Goal: Task Accomplishment & Management: Use online tool/utility

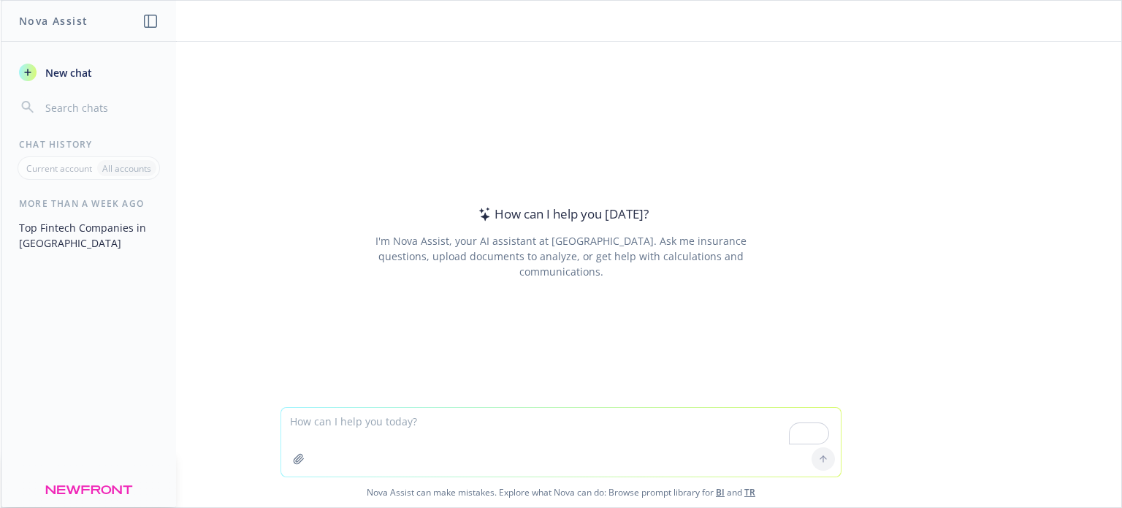
click at [374, 425] on textarea "To enrich screen reader interactions, please activate Accessibility in Grammarl…" at bounding box center [560, 442] width 559 height 69
click at [312, 418] on textarea "To enrich screen reader interactions, please activate Accessibility in Grammarl…" at bounding box center [560, 442] width 559 height 69
type textarea "who is the legal counsel of [PERSON_NAME]"
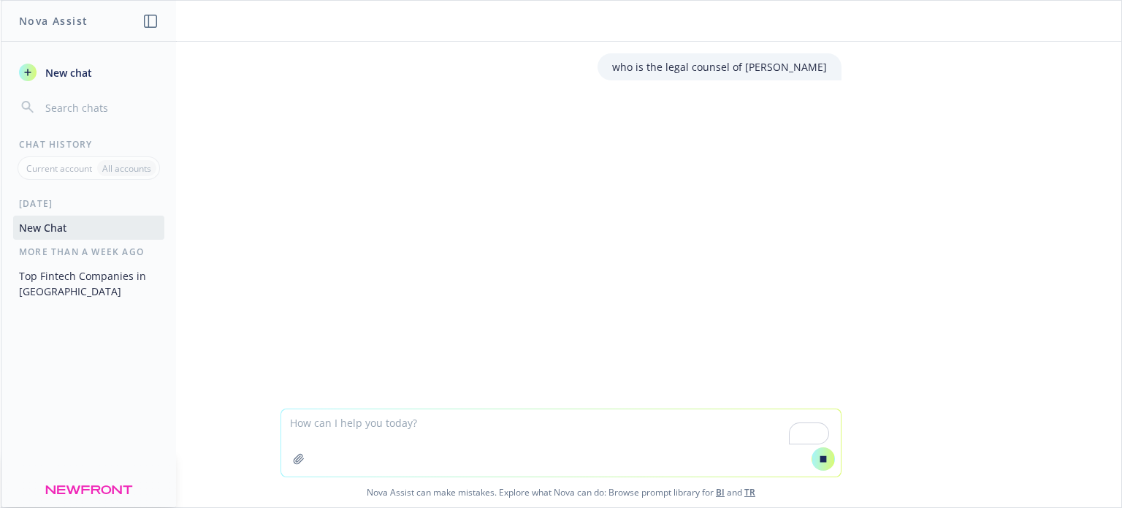
click at [109, 291] on button "Top Fintech Companies in [GEOGRAPHIC_DATA]" at bounding box center [88, 283] width 151 height 39
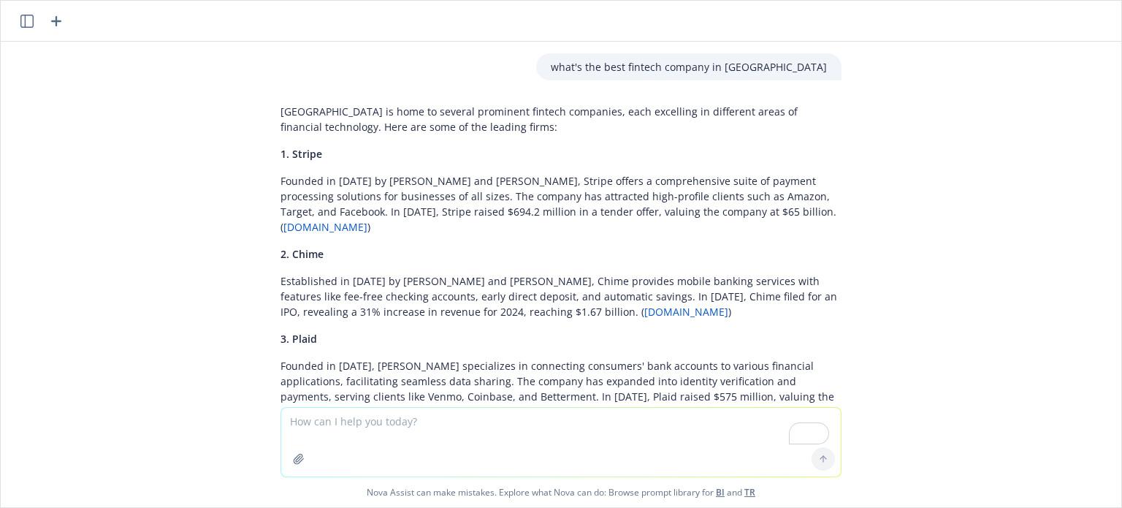
click at [31, 26] on icon "button" at bounding box center [26, 21] width 13 height 13
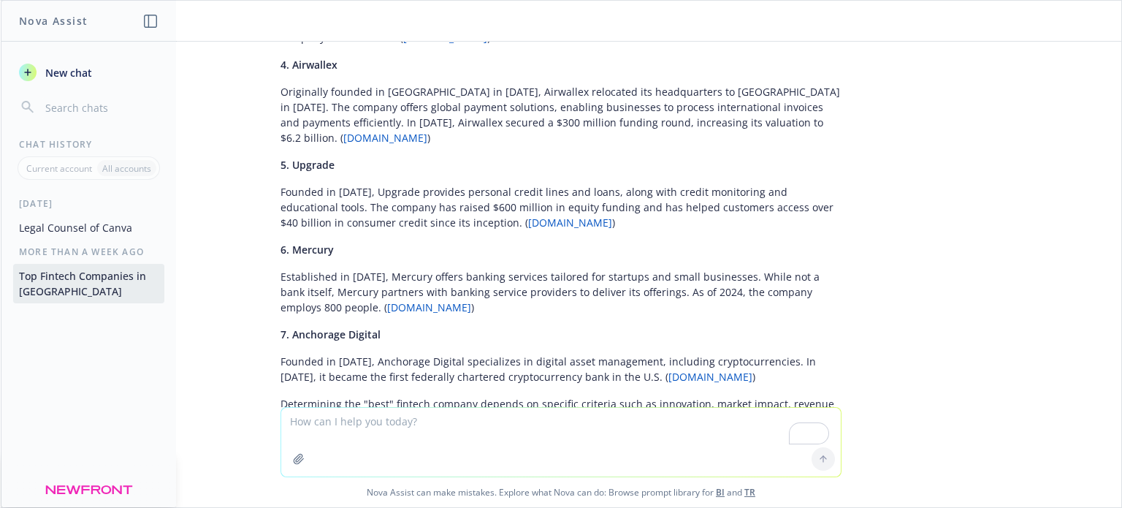
scroll to position [445, 0]
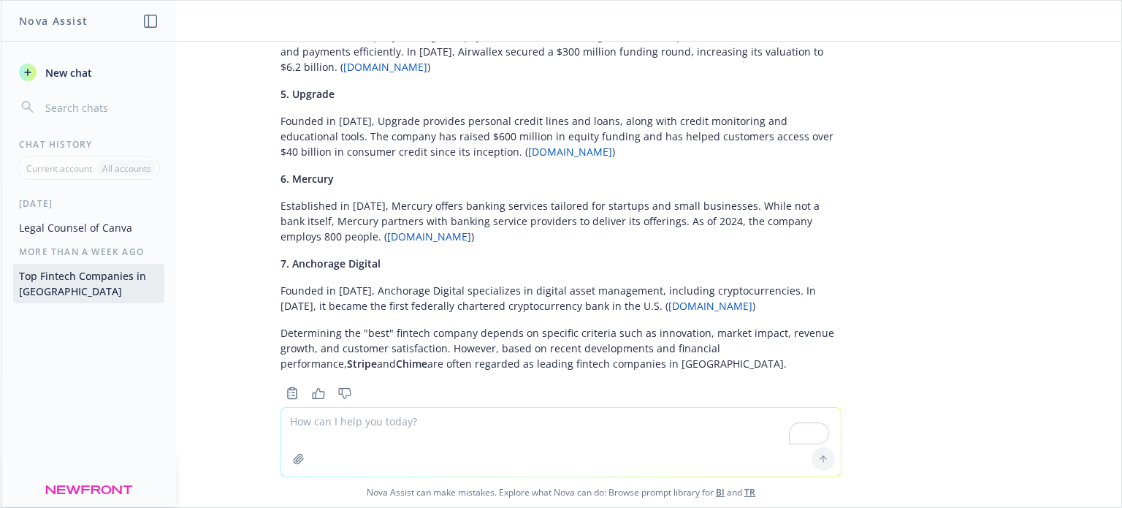
click at [48, 225] on button "Legal Counsel of Canva" at bounding box center [88, 227] width 151 height 24
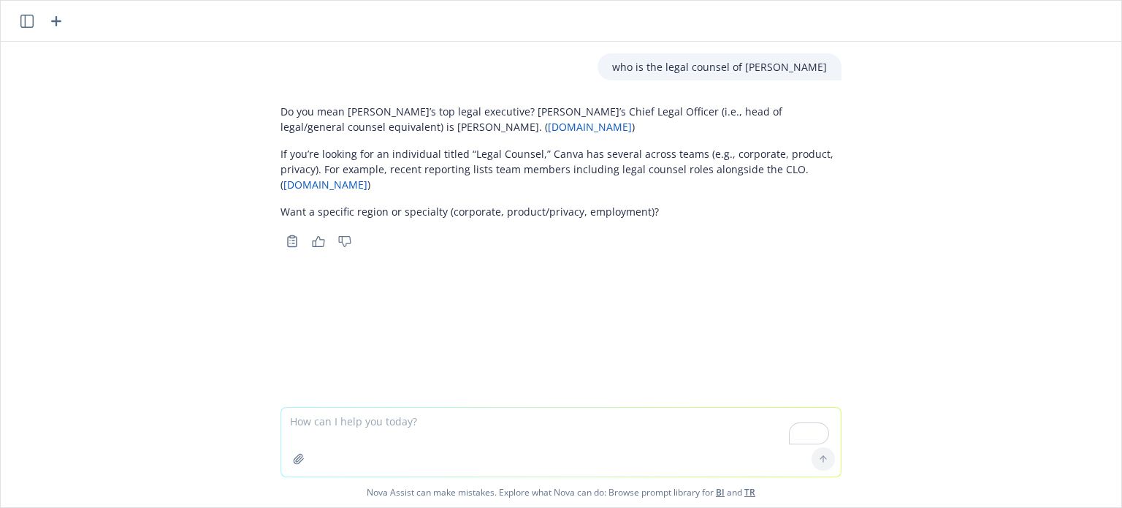
click at [448, 429] on textarea "To enrich screen reader interactions, please activate Accessibility in Grammarl…" at bounding box center [560, 442] width 559 height 69
type textarea "C"
type textarea "Make a shortlist of top 3 best restaurants in the [GEOGRAPHIC_DATA]"
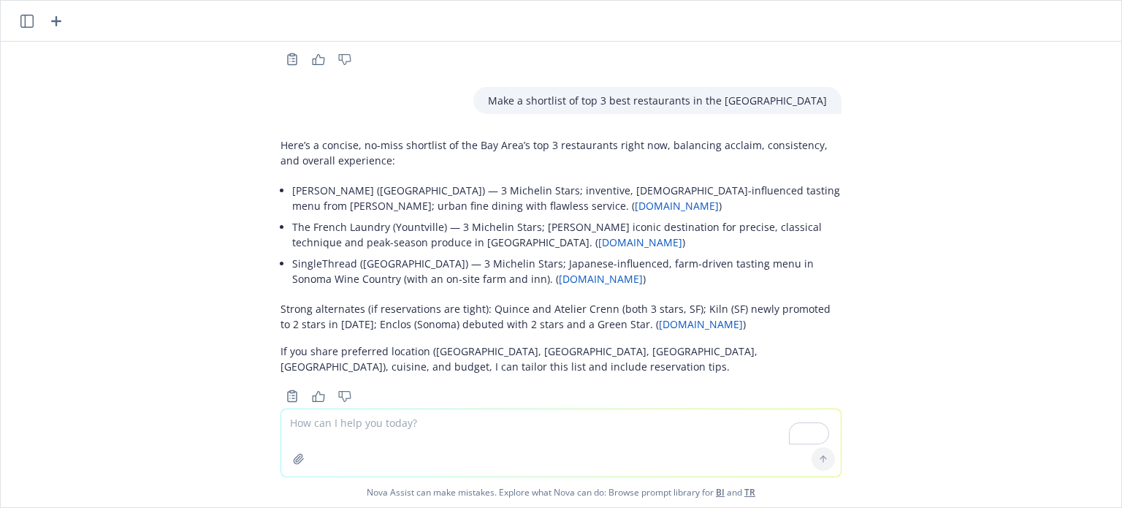
scroll to position [214, 0]
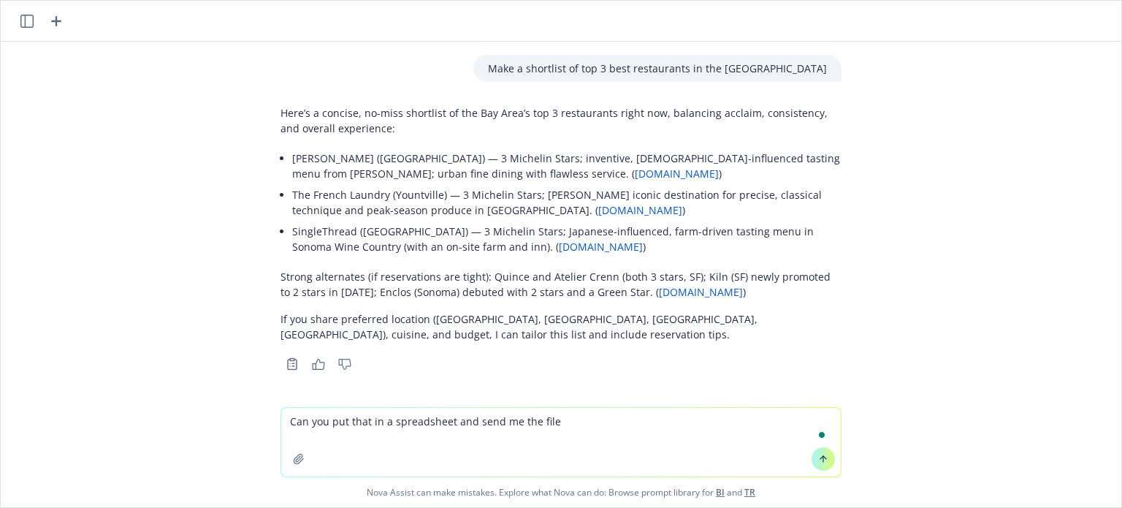
type textarea "Can you put that in a spreadsheet and send me the file?"
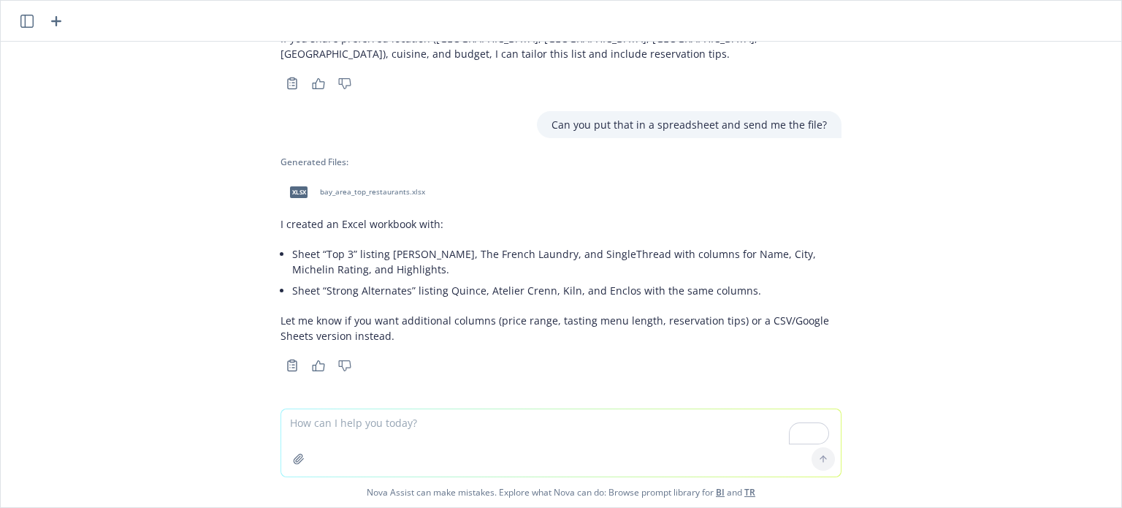
scroll to position [497, 0]
click at [370, 190] on span "bay_area_top_restaurants.xlsx" at bounding box center [372, 189] width 105 height 9
click at [299, 459] on button "button" at bounding box center [298, 458] width 23 height 23
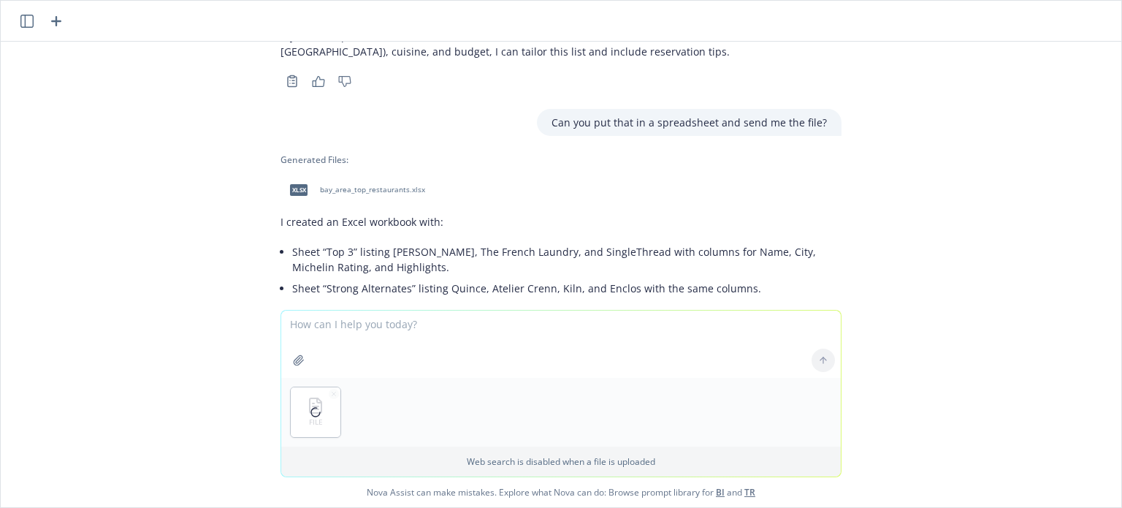
click at [353, 324] on textarea "To enrich screen reader interactions, please activate Accessibility in Grammarl…" at bounding box center [560, 343] width 559 height 67
type textarea "Please summarize this file for me"
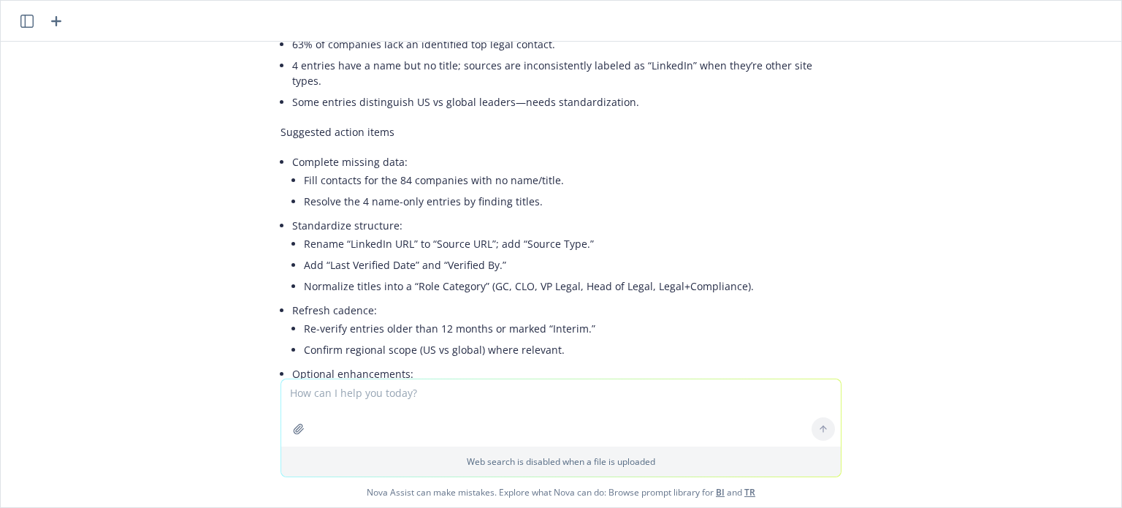
scroll to position [1959, 0]
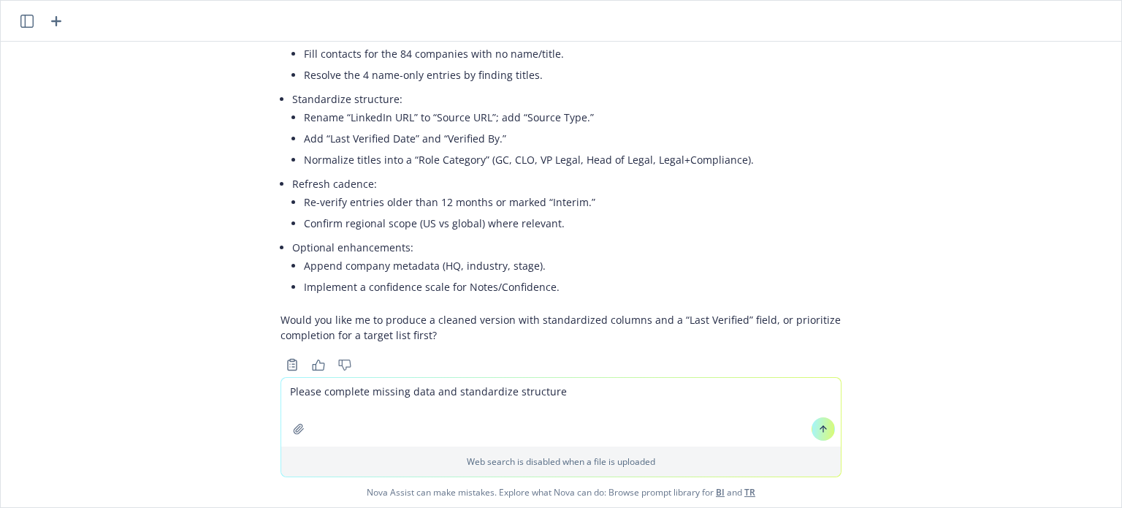
type textarea "Please complete missing data and standardize structure"
click at [824, 429] on button at bounding box center [822, 428] width 23 height 23
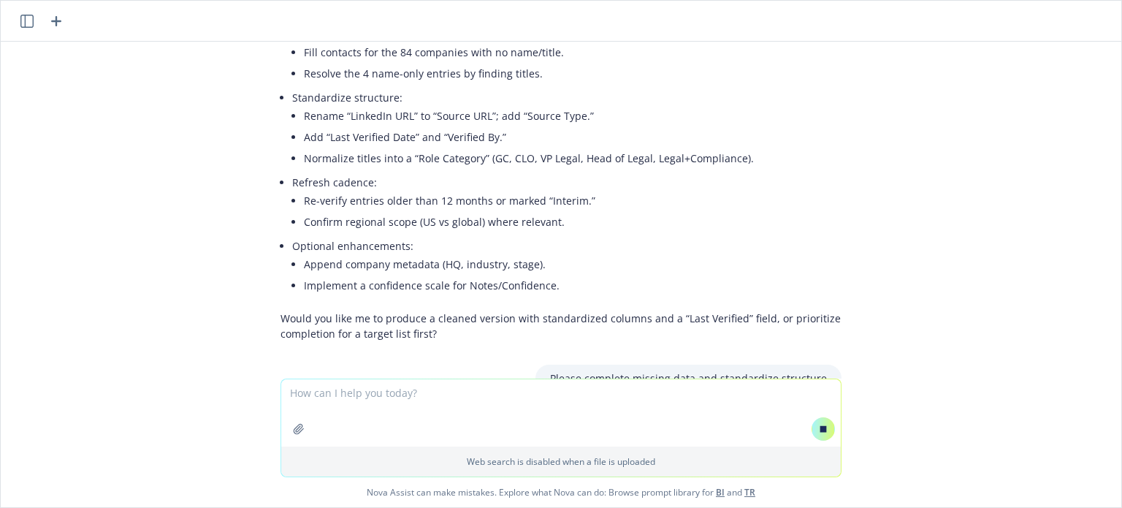
scroll to position [1955, 0]
